Goal: Task Accomplishment & Management: Manage account settings

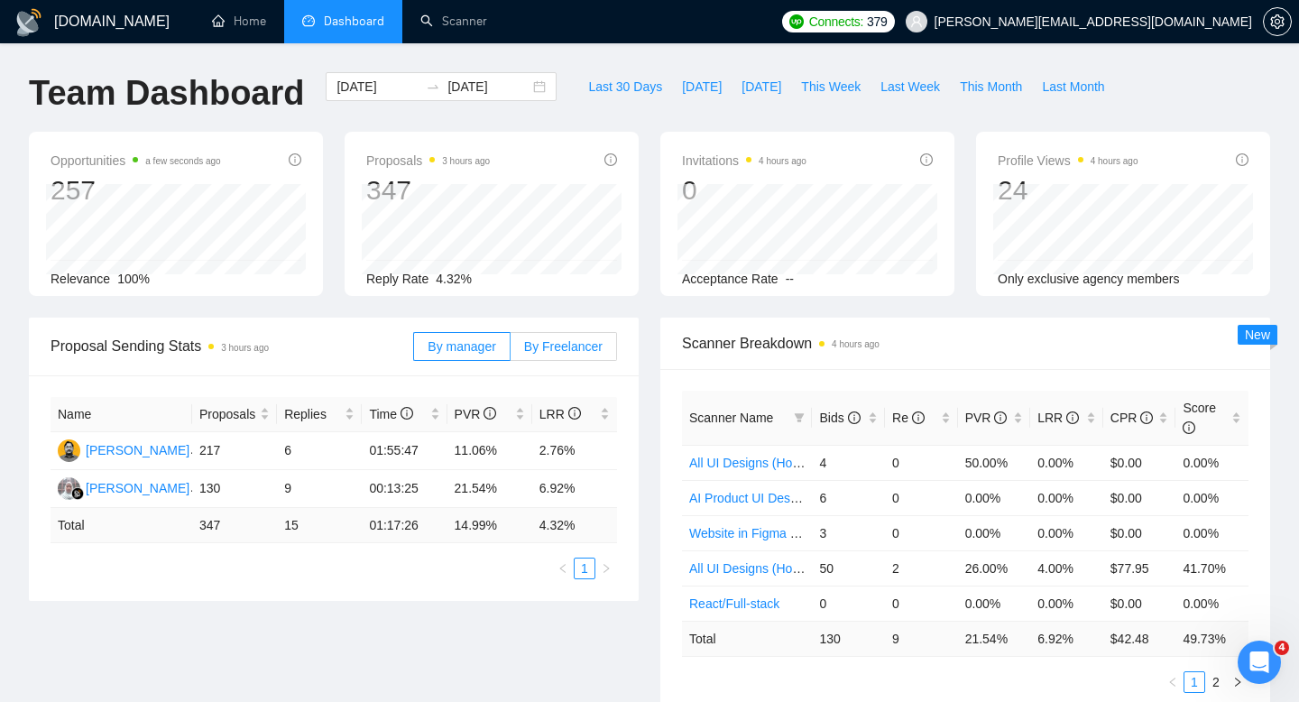
click at [589, 334] on label "By Freelancer" at bounding box center [564, 346] width 106 height 29
click at [511, 351] on input "By Freelancer" at bounding box center [511, 351] width 0 height 0
click at [475, 345] on span "By manager" at bounding box center [462, 346] width 68 height 14
click at [414, 351] on input "By manager" at bounding box center [414, 351] width 0 height 0
click at [436, 25] on link "Scanner" at bounding box center [453, 21] width 67 height 15
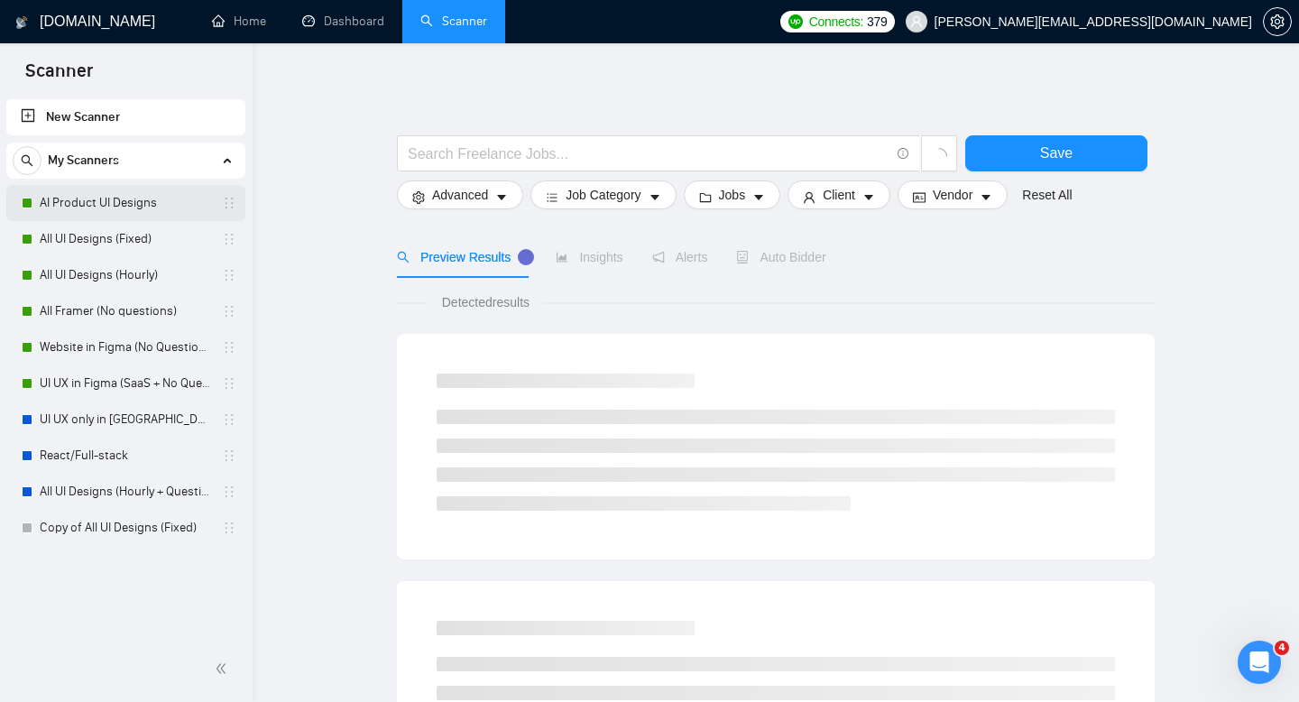
click at [163, 208] on link "AI Product UI Designs" at bounding box center [125, 203] width 171 height 36
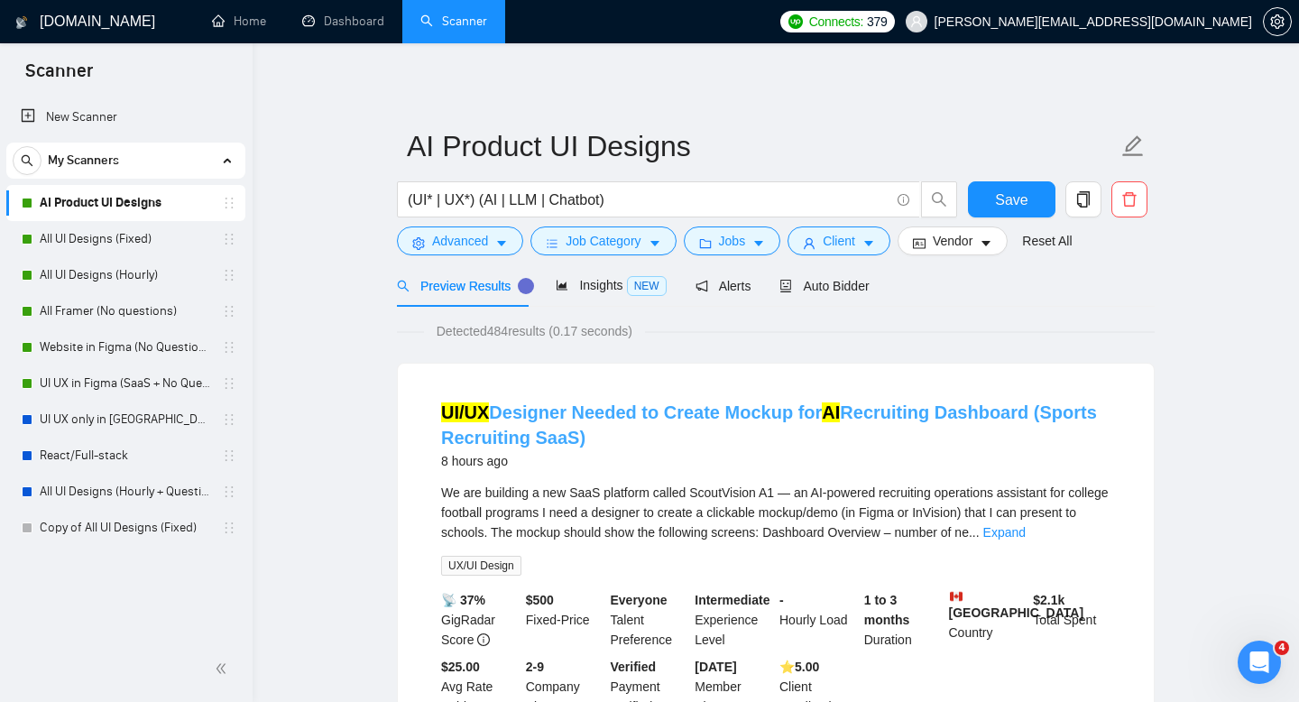
click at [627, 407] on link "UI/UX Designer Needed to Create Mockup for AI Recruiting Dashboard (Sports Recr…" at bounding box center [769, 424] width 656 height 45
click at [574, 290] on span "Insights NEW" at bounding box center [611, 285] width 110 height 14
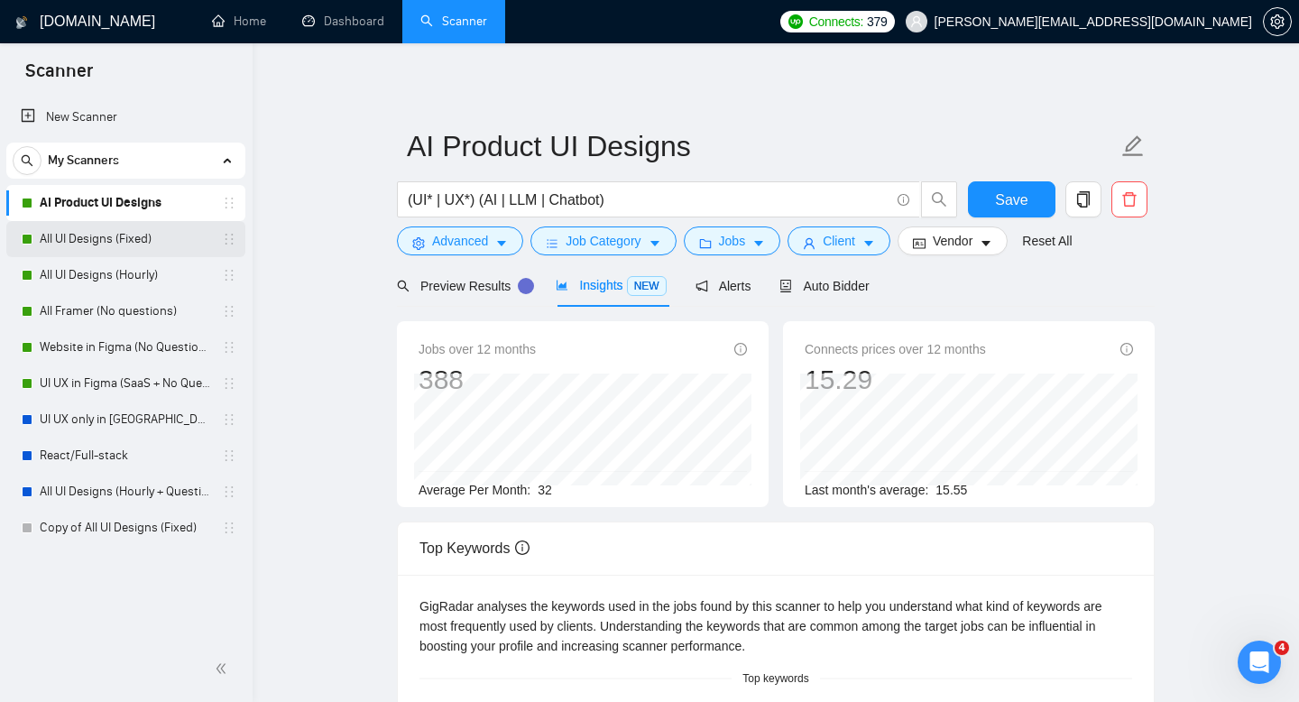
click at [117, 247] on link "All UI Designs (Fixed)" at bounding box center [125, 239] width 171 height 36
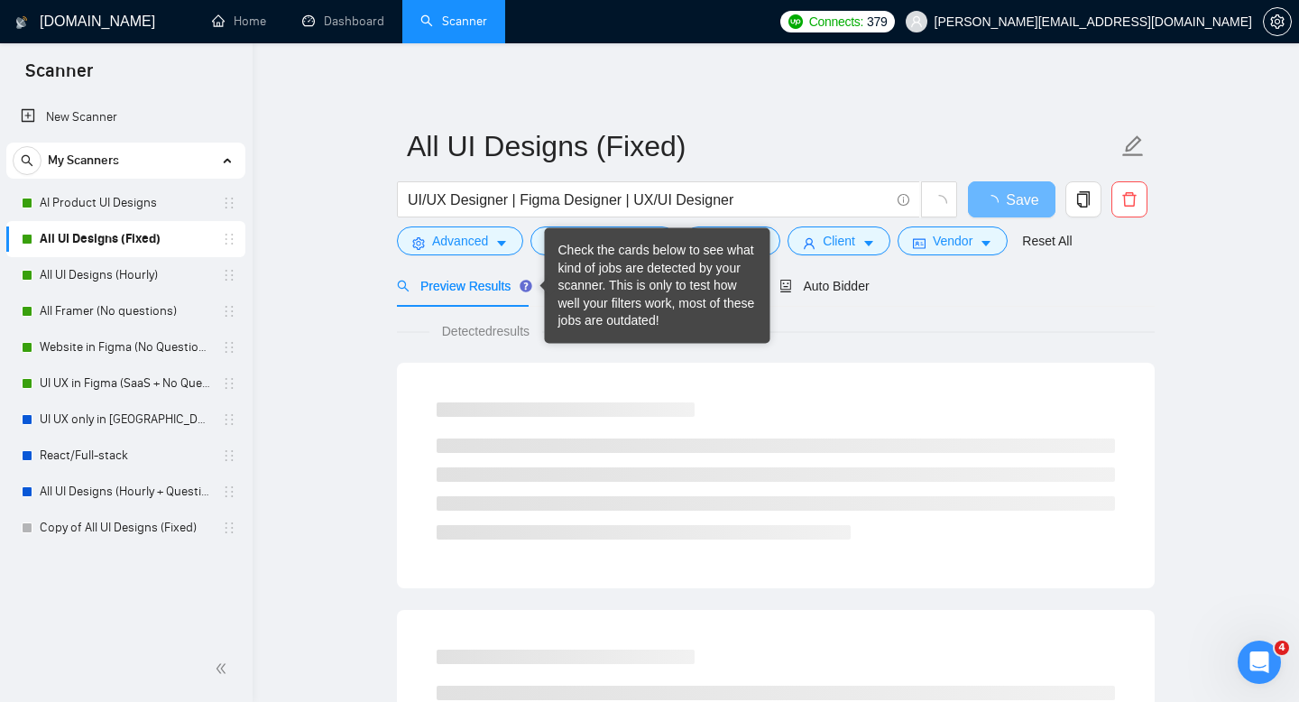
click at [585, 289] on div "Check the cards below to see what kind of jobs are detected by your scanner. Th…" at bounding box center [657, 286] width 198 height 88
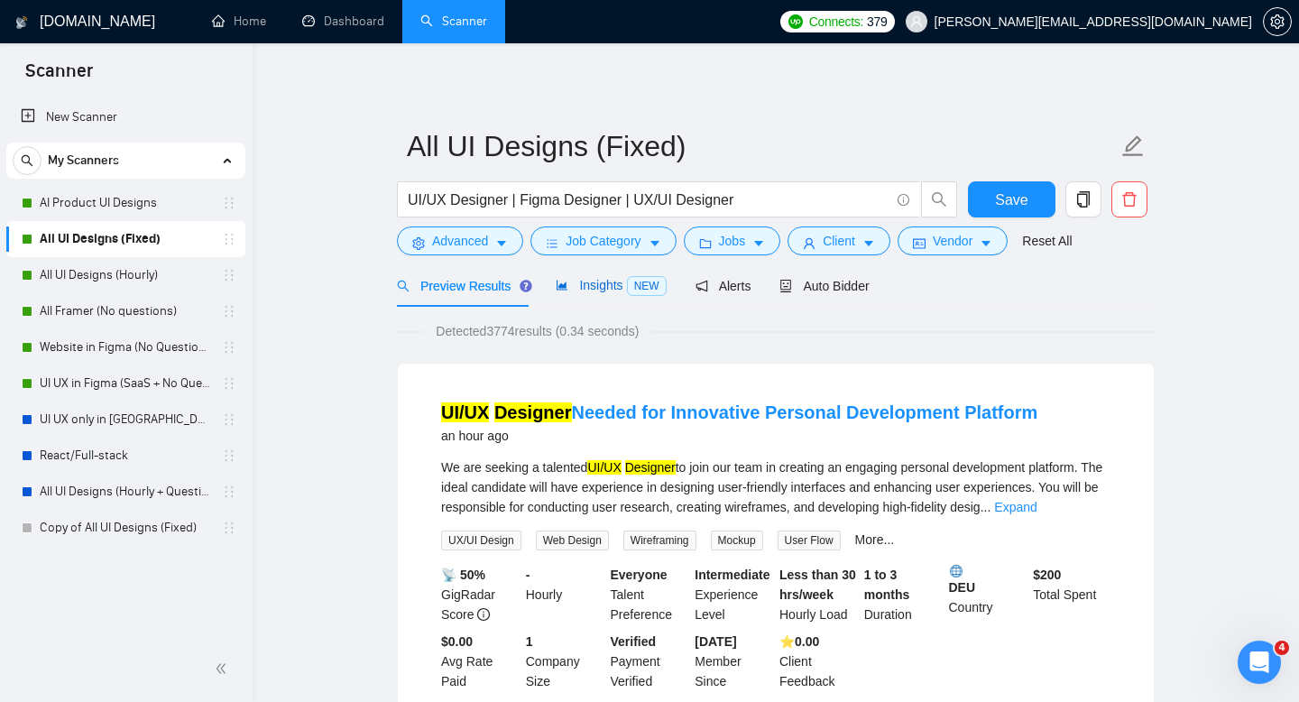
click at [616, 291] on span "Insights NEW" at bounding box center [611, 285] width 110 height 14
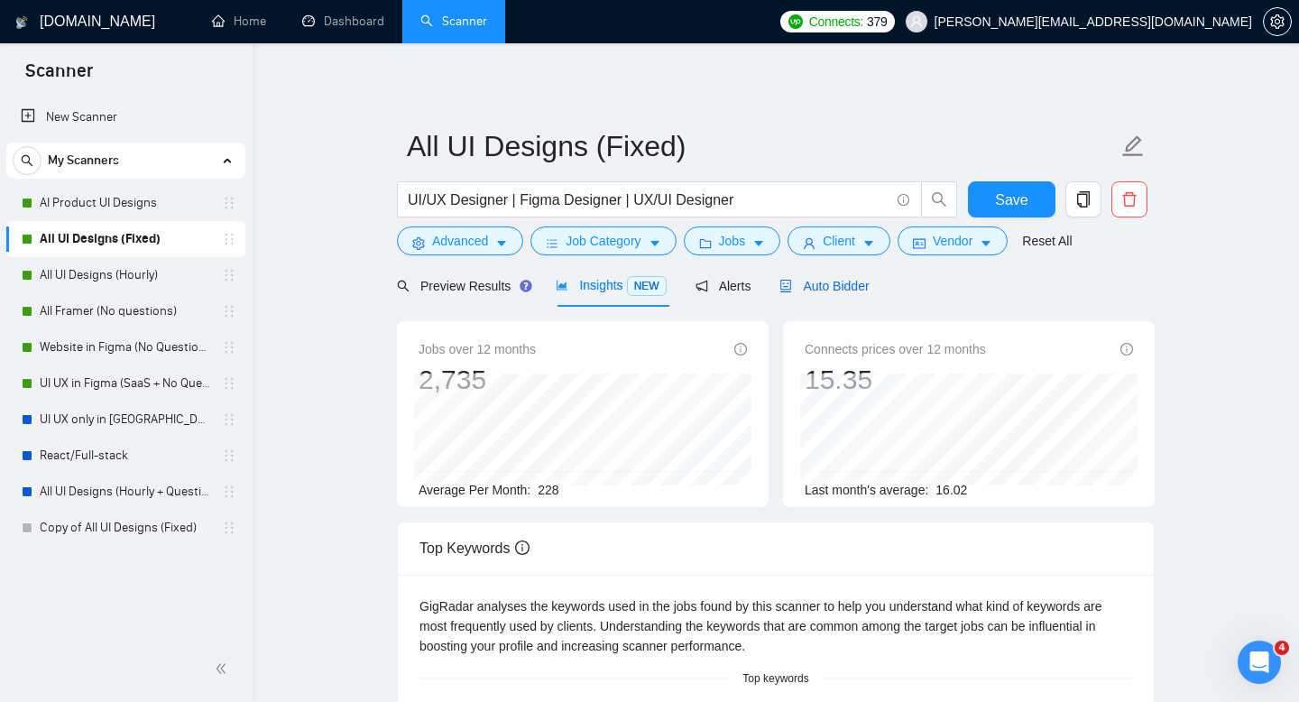
click at [824, 295] on div "Auto Bidder" at bounding box center [823, 286] width 89 height 20
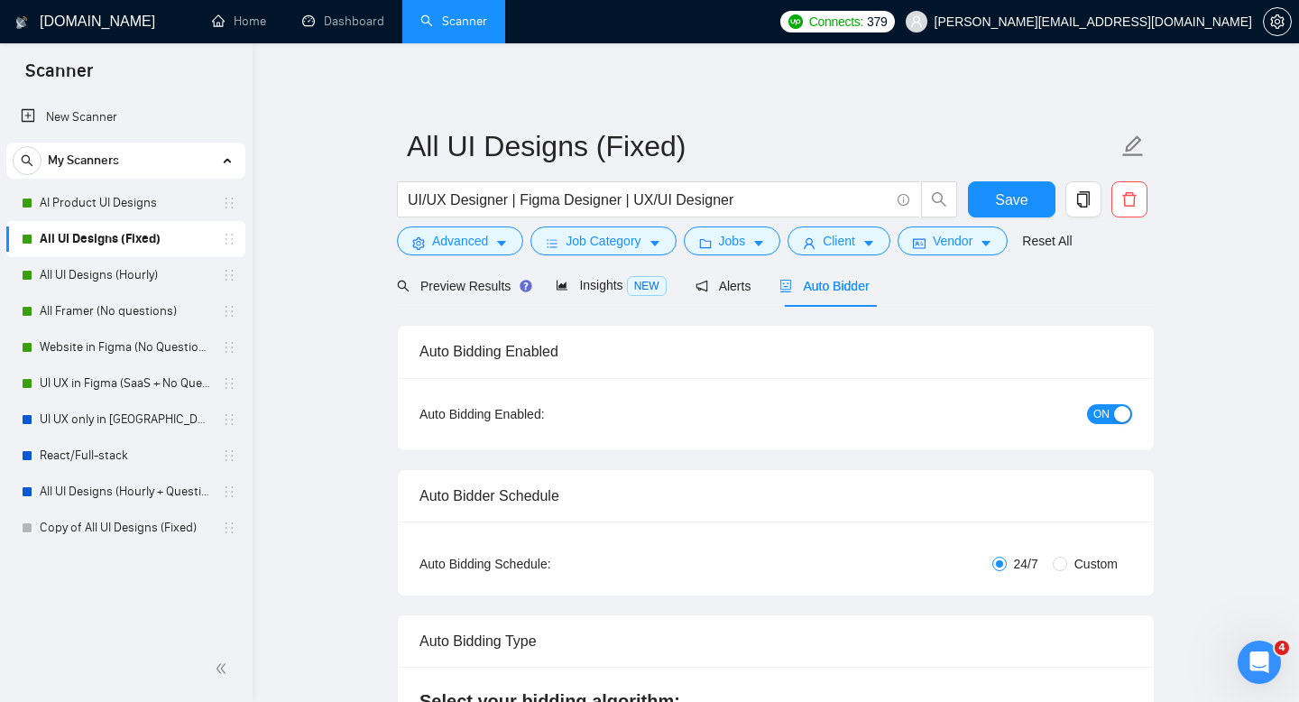
checkbox input "true"
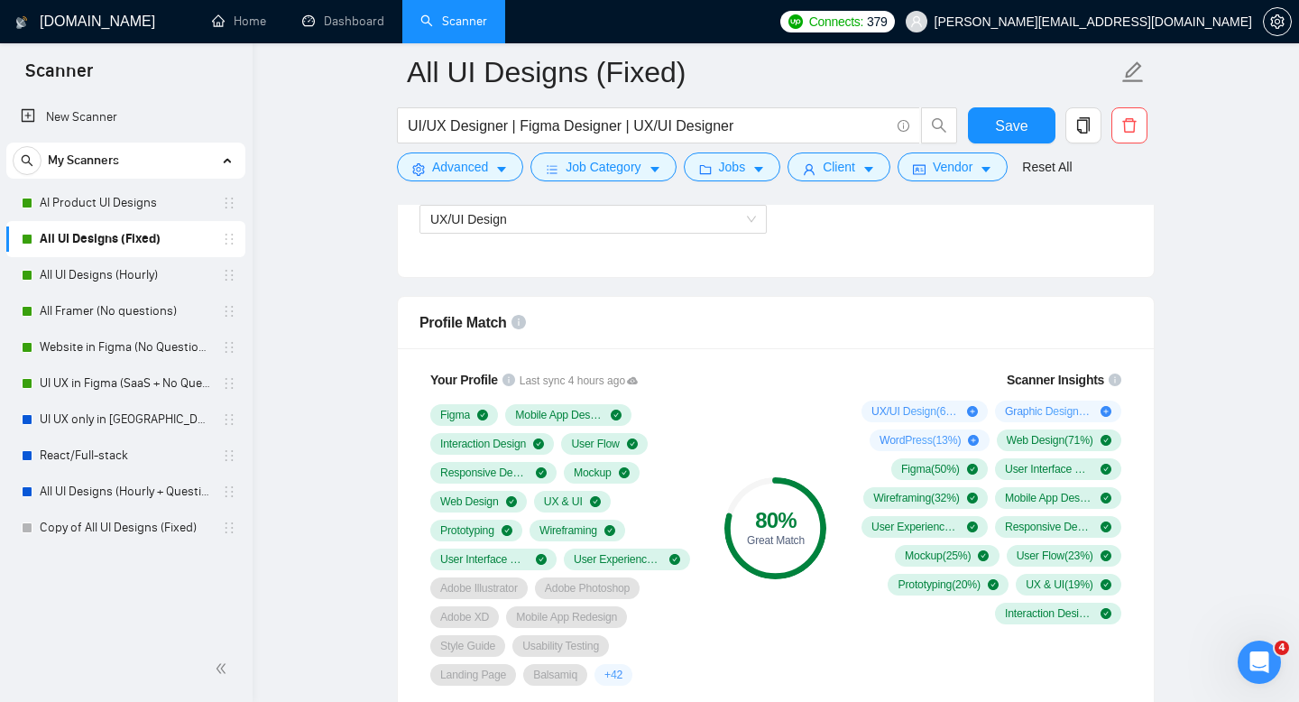
scroll to position [1188, 0]
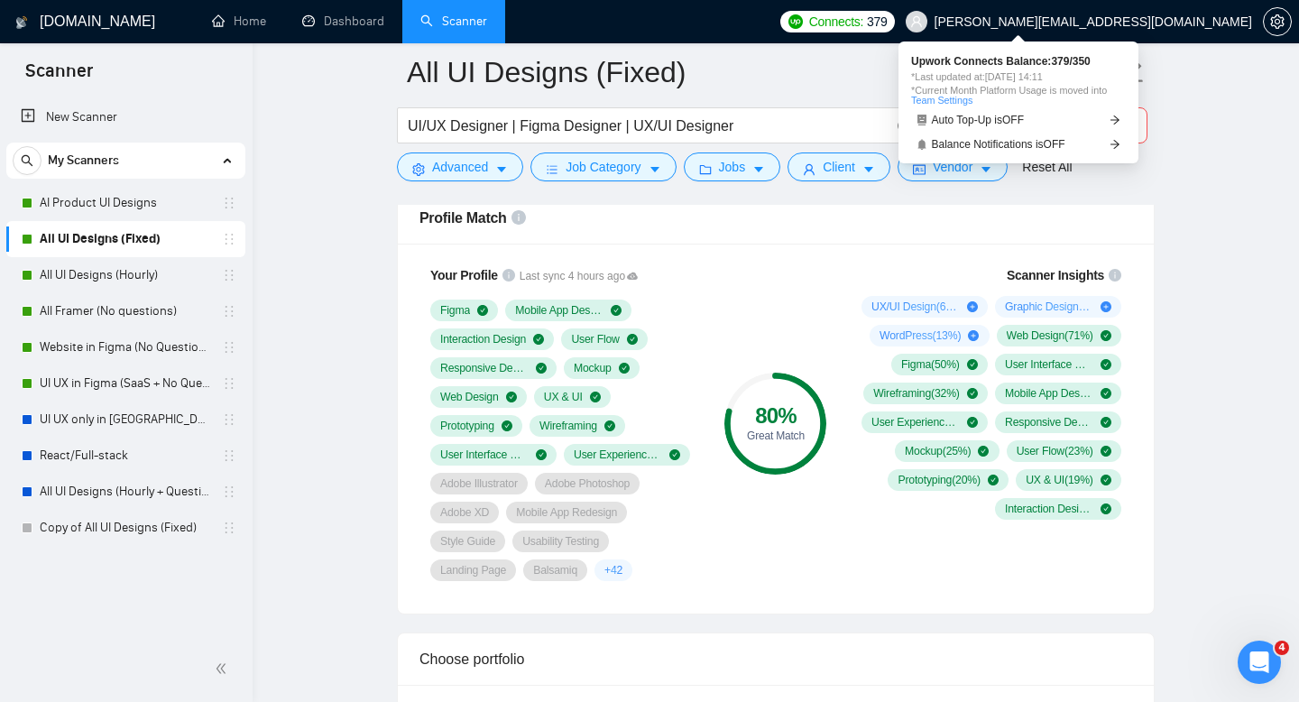
click at [863, 20] on span "Connects:" at bounding box center [836, 22] width 54 height 20
click at [1100, 117] on link "Auto Top-Up is OFF" at bounding box center [1018, 120] width 215 height 19
